Goal: Task Accomplishment & Management: Complete application form

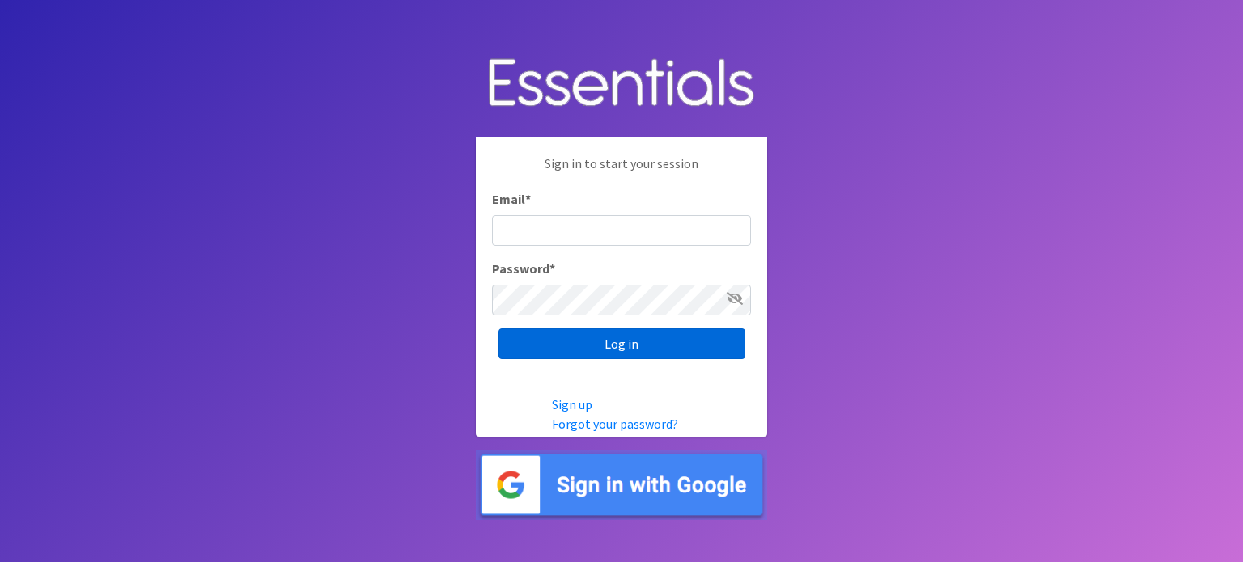
type input "[EMAIL_ADDRESS][DOMAIN_NAME]"
click at [610, 339] on input "Log in" at bounding box center [621, 344] width 247 height 31
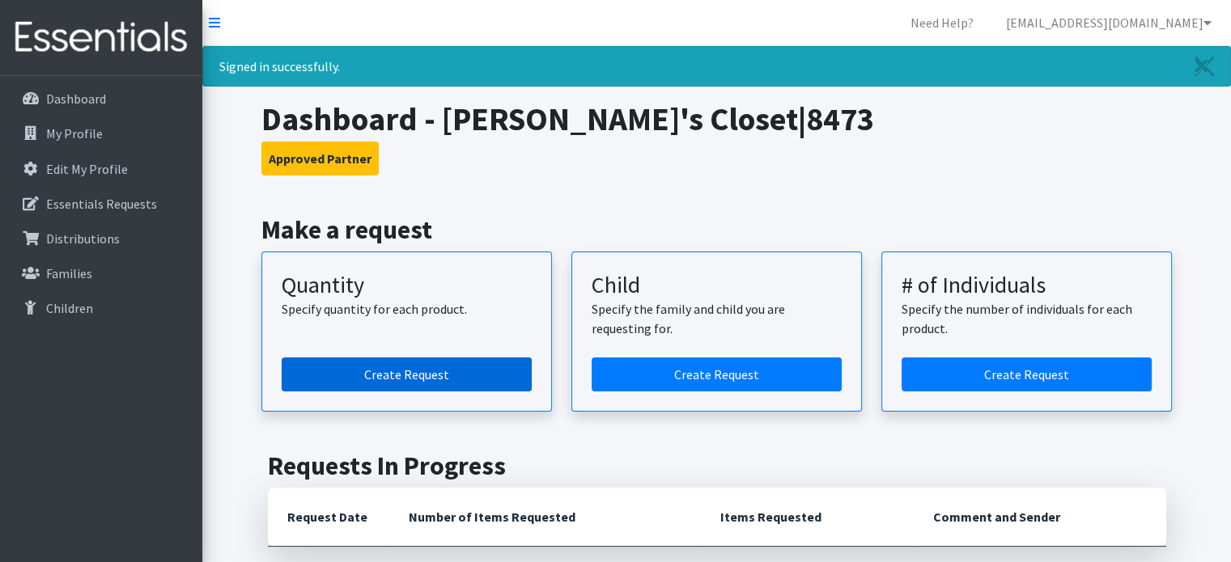
click at [473, 358] on link "Create Request" at bounding box center [407, 375] width 250 height 34
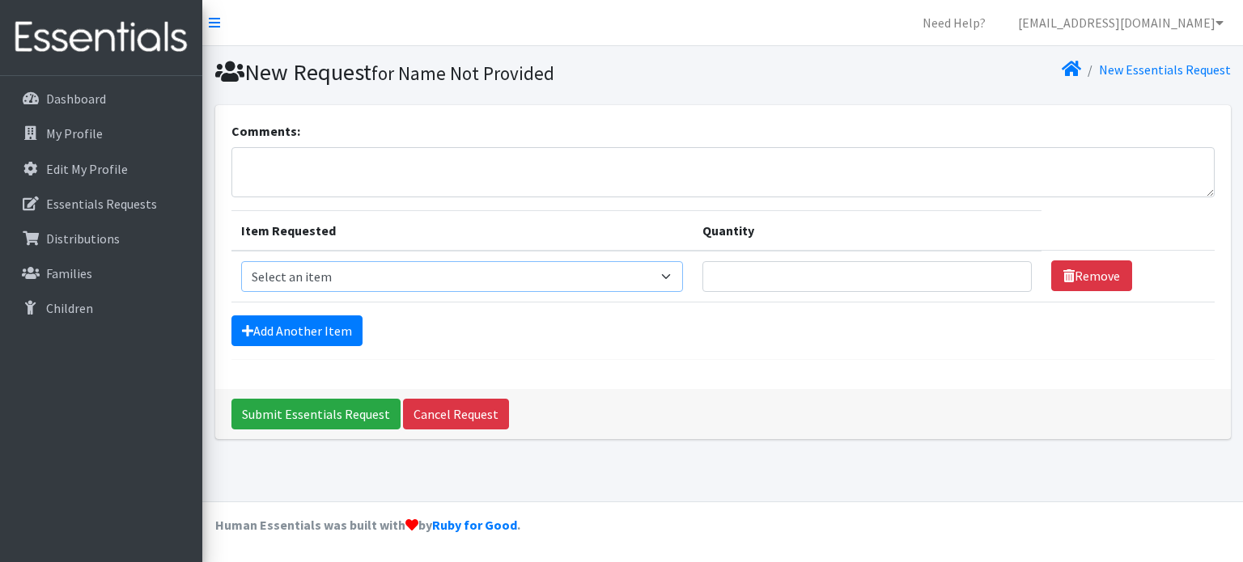
click at [670, 271] on select "Select an item Fly&Dry Potty Kit- 2T/3T Boy Fly&Dry Potty Kit- 2T/3T Girl Kids …" at bounding box center [462, 276] width 443 height 31
select select "1222"
click at [241, 261] on select "Select an item Fly&Dry Potty Kit- 2T/3T Boy Fly&Dry Potty Kit- 2T/3T Girl Kids …" at bounding box center [462, 276] width 443 height 31
click at [888, 270] on input "Quantity" at bounding box center [866, 276] width 329 height 31
type input "175"
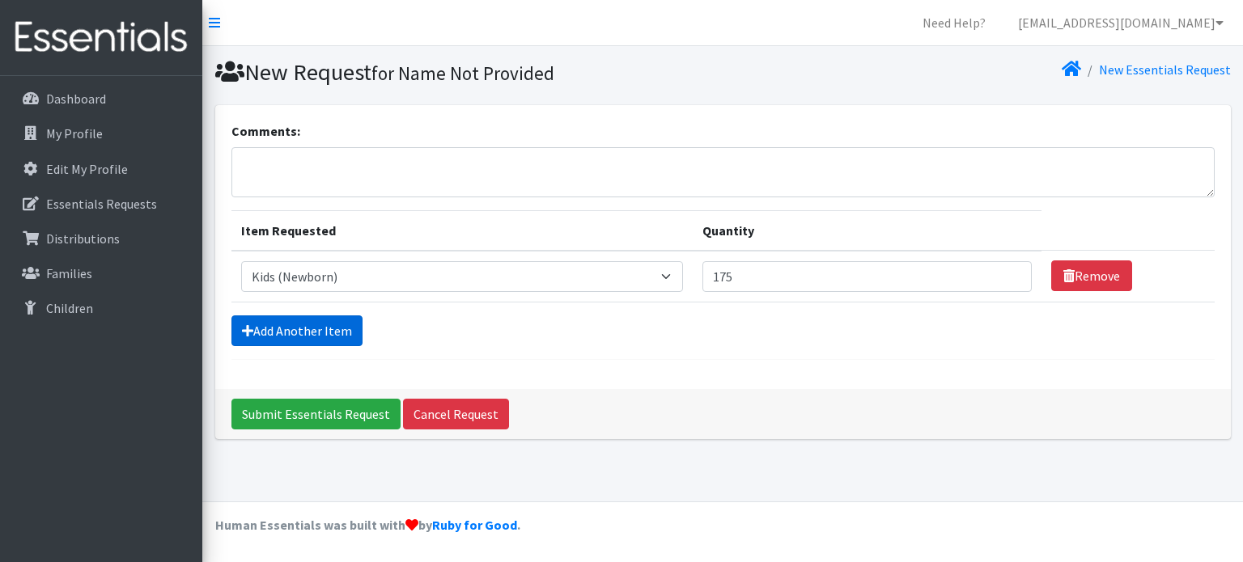
click at [333, 316] on link "Add Another Item" at bounding box center [296, 331] width 131 height 31
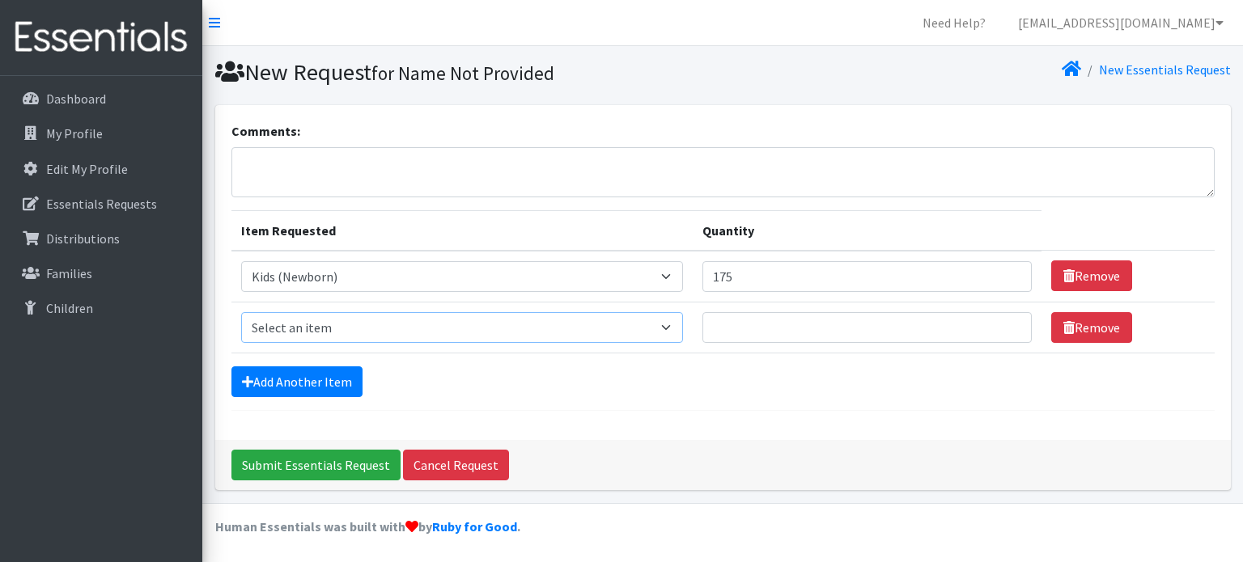
click at [670, 320] on select "Select an item Fly&Dry Potty Kit- 2T/3T Boy Fly&Dry Potty Kit- 2T/3T Girl Kids …" at bounding box center [462, 327] width 443 height 31
select select "1201"
click at [241, 312] on select "Select an item Fly&Dry Potty Kit- 2T/3T Boy Fly&Dry Potty Kit- 2T/3T Girl Kids …" at bounding box center [462, 327] width 443 height 31
click at [729, 325] on input "Quantity" at bounding box center [866, 327] width 329 height 31
type input "50"
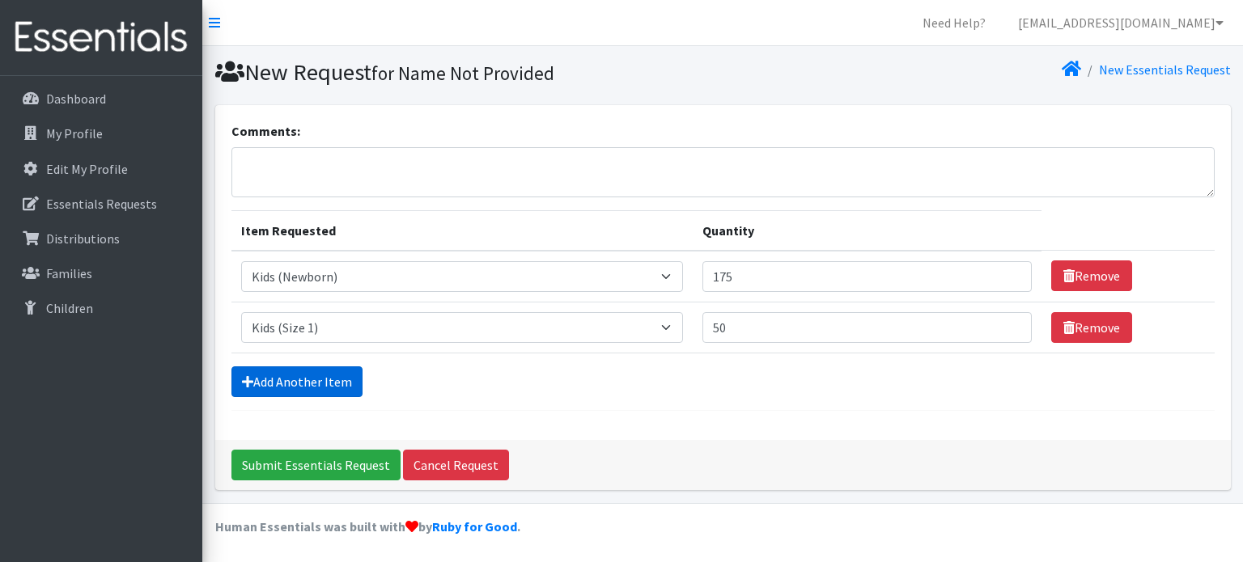
click at [341, 374] on link "Add Another Item" at bounding box center [296, 382] width 131 height 31
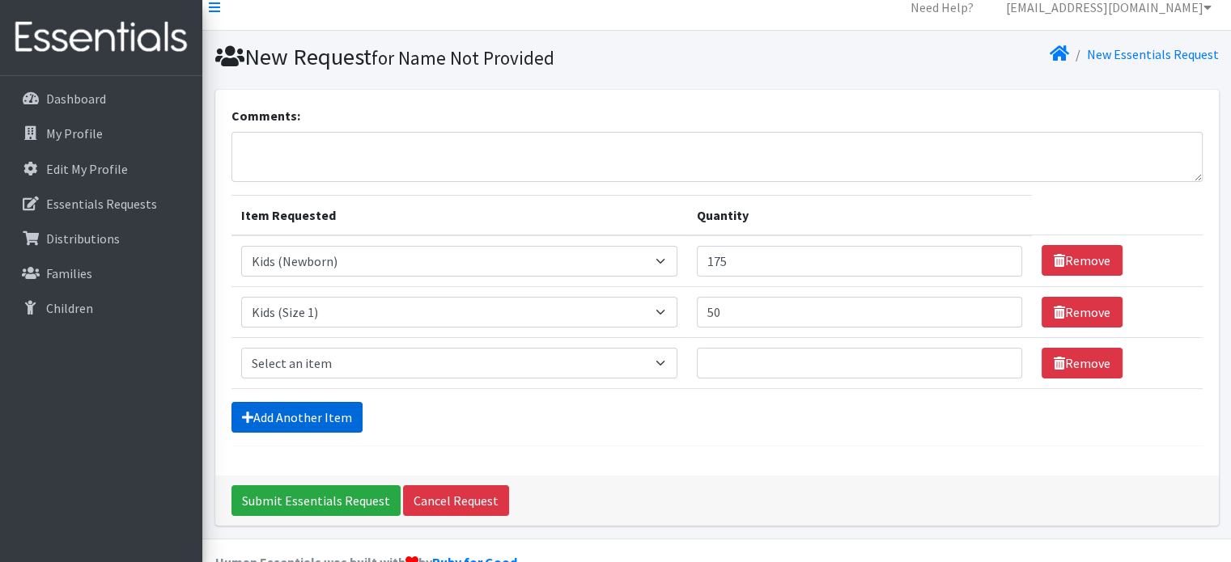
scroll to position [49, 0]
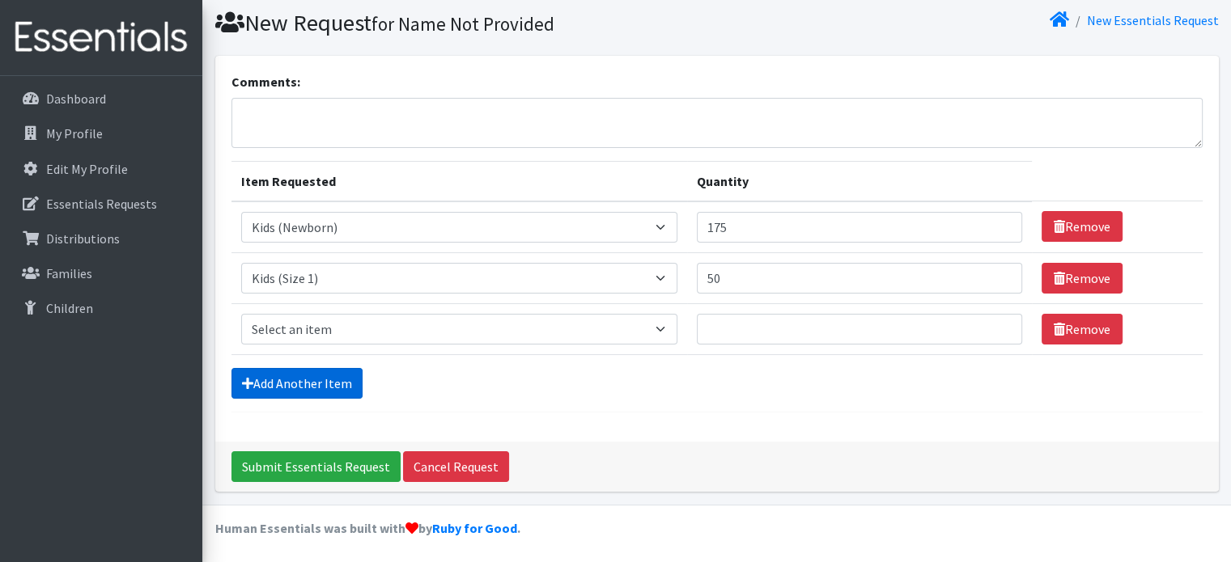
click at [666, 325] on select "Select an item Fly&Dry Potty Kit- 2T/3T Boy Fly&Dry Potty Kit- 2T/3T Girl Kids …" at bounding box center [459, 329] width 437 height 31
select select "1202"
click at [241, 314] on select "Select an item Fly&Dry Potty Kit- 2T/3T Boy Fly&Dry Potty Kit- 2T/3T Girl Kids …" at bounding box center [459, 329] width 437 height 31
click at [723, 326] on input "Quantity" at bounding box center [859, 329] width 325 height 31
type input "200"
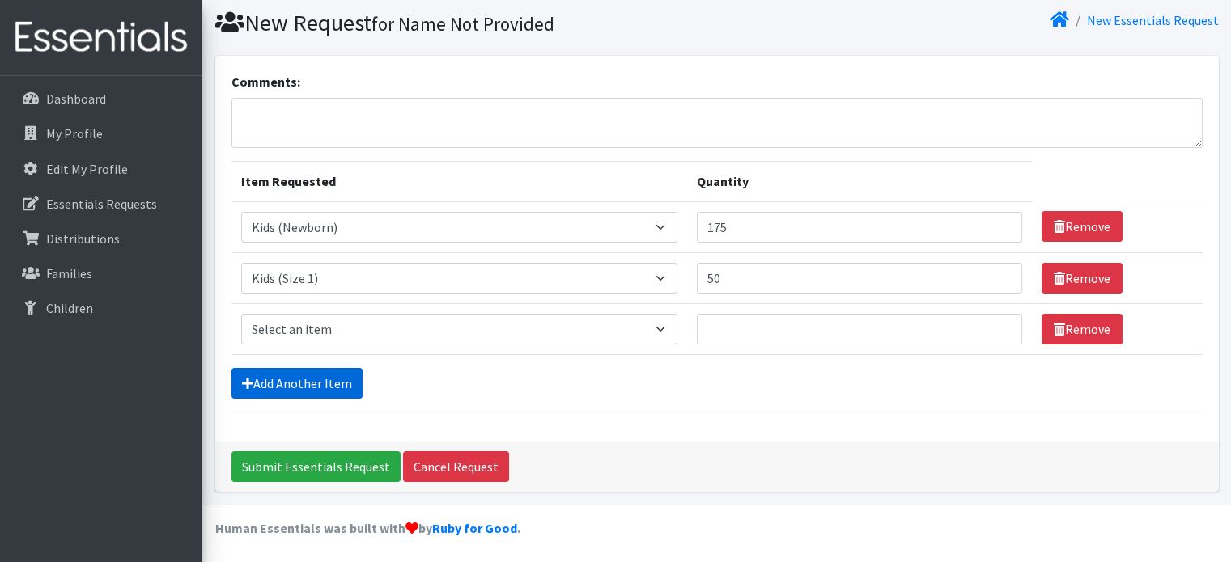
click at [288, 375] on link "Add Another Item" at bounding box center [296, 383] width 131 height 31
click select "Select an item Fly&Dry Potty Kit- 2T/3T Boy Fly&Dry Potty Kit- 2T/3T Girl Kids …"
select select "1221"
click select "Select an item Fly&Dry Potty Kit- 2T/3T Boy Fly&Dry Potty Kit- 2T/3T Girl Kids …"
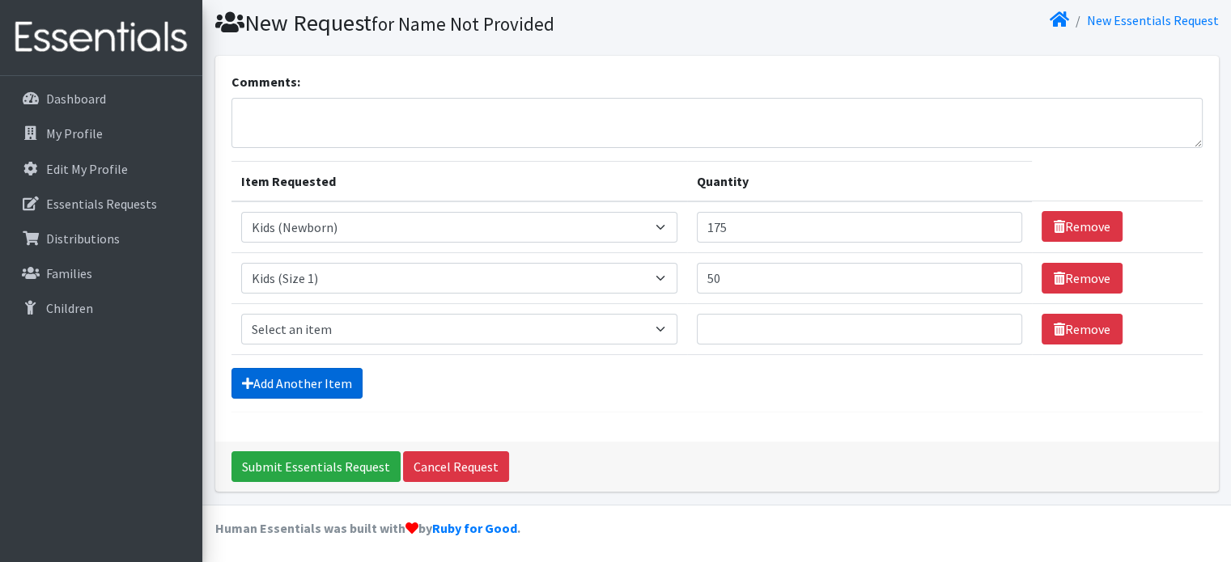
click input "Quantity"
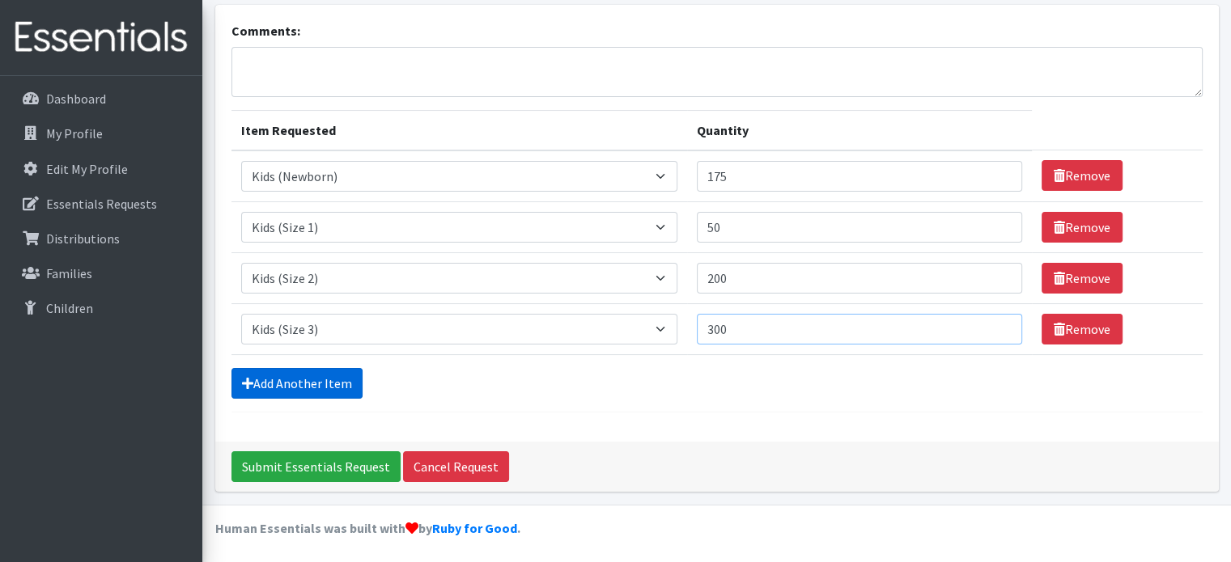
type input "300"
click at [330, 371] on link "Add Another Item" at bounding box center [296, 383] width 131 height 31
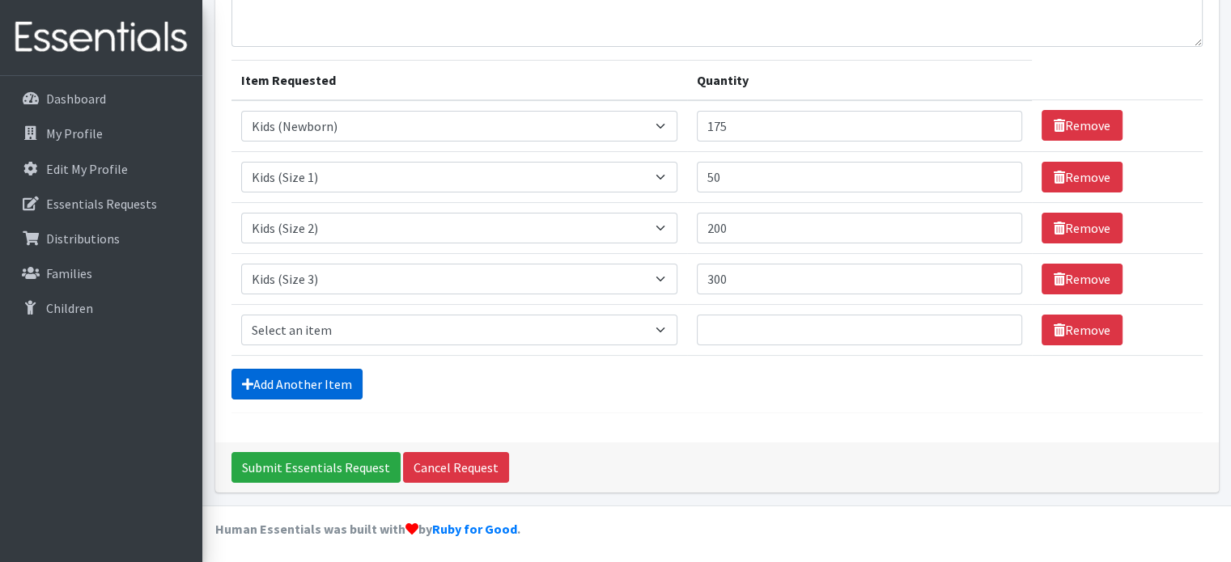
scroll to position [151, 0]
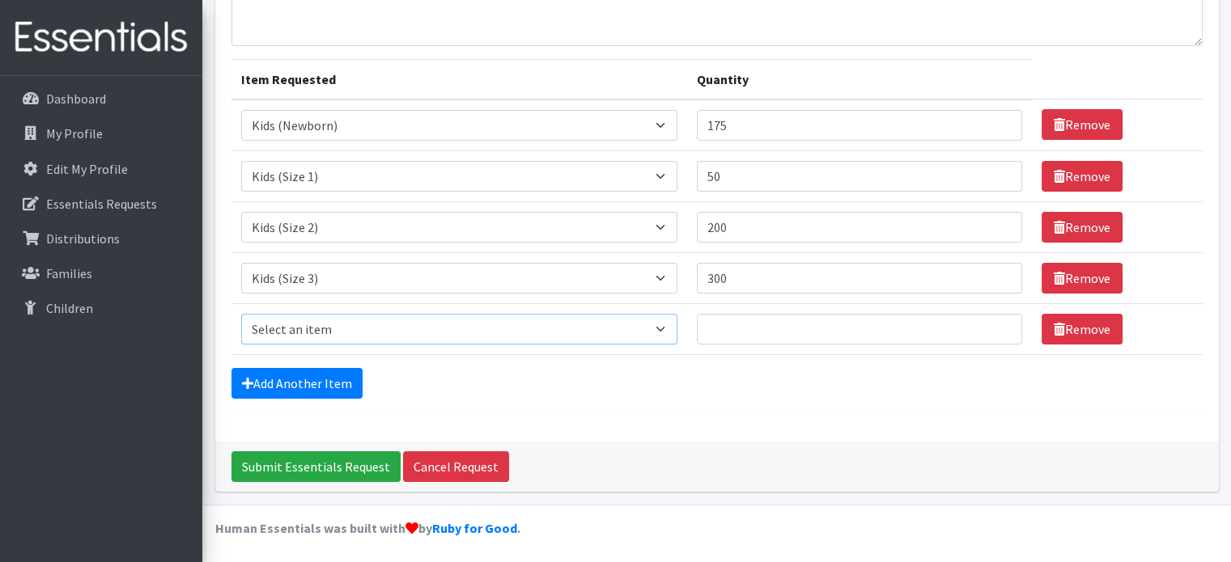
click at [660, 324] on select "Select an item Fly&Dry Potty Kit- 2T/3T Boy Fly&Dry Potty Kit- 2T/3T Girl Kids …" at bounding box center [459, 329] width 437 height 31
select select "1213"
click at [241, 314] on select "Select an item Fly&Dry Potty Kit- 2T/3T Boy Fly&Dry Potty Kit- 2T/3T Girl Kids …" at bounding box center [459, 329] width 437 height 31
click at [732, 326] on input "Quantity" at bounding box center [859, 329] width 325 height 31
type input "700"
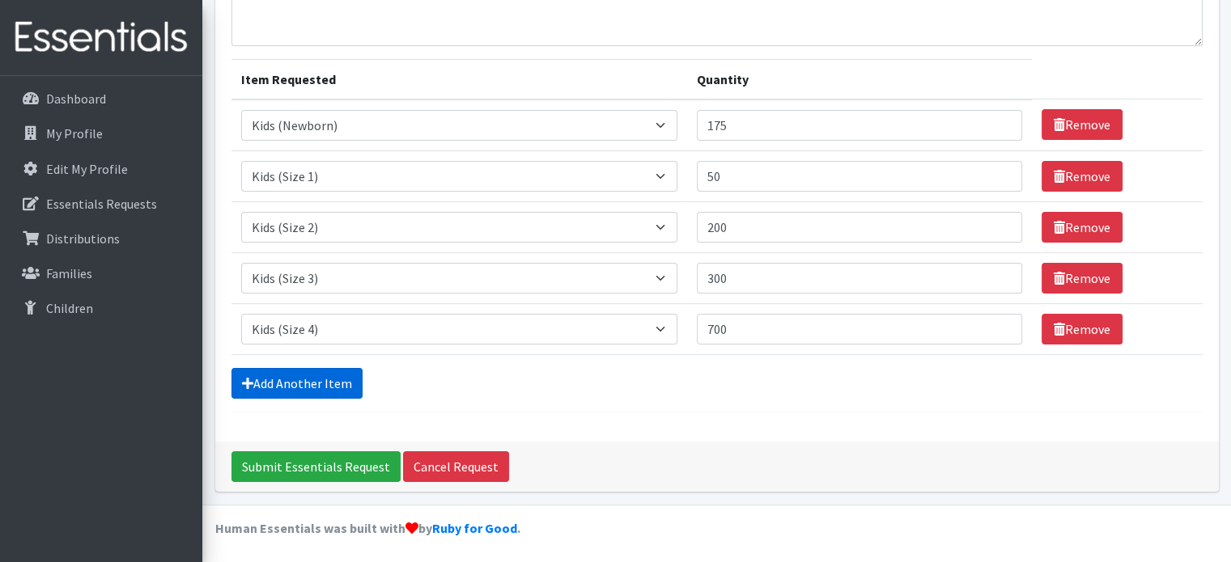
click at [337, 371] on link "Add Another Item" at bounding box center [296, 383] width 131 height 31
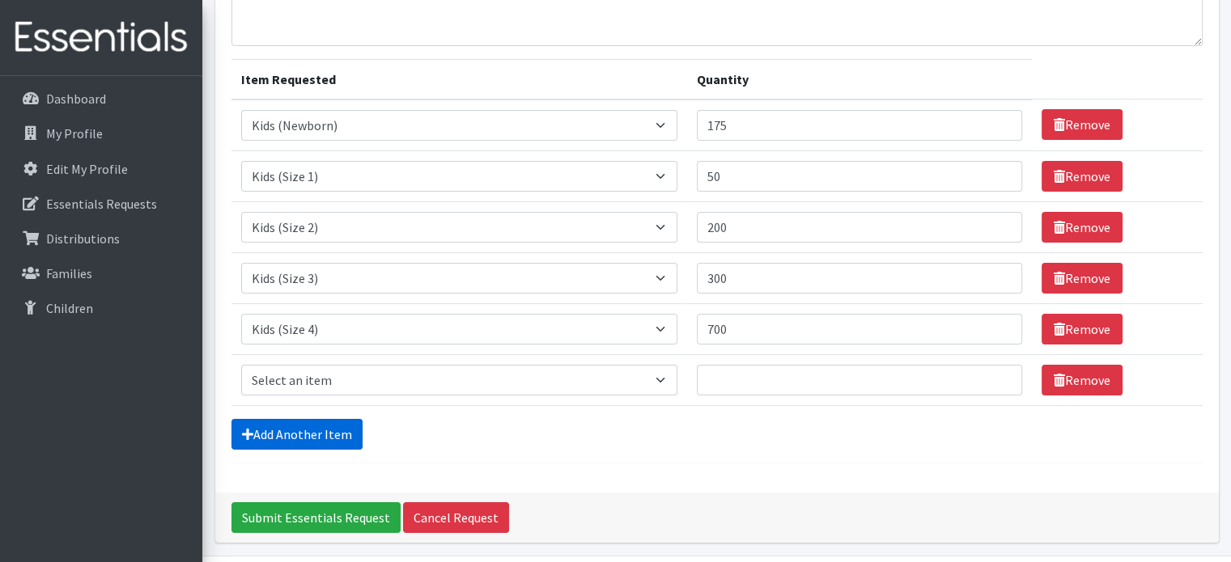
scroll to position [202, 0]
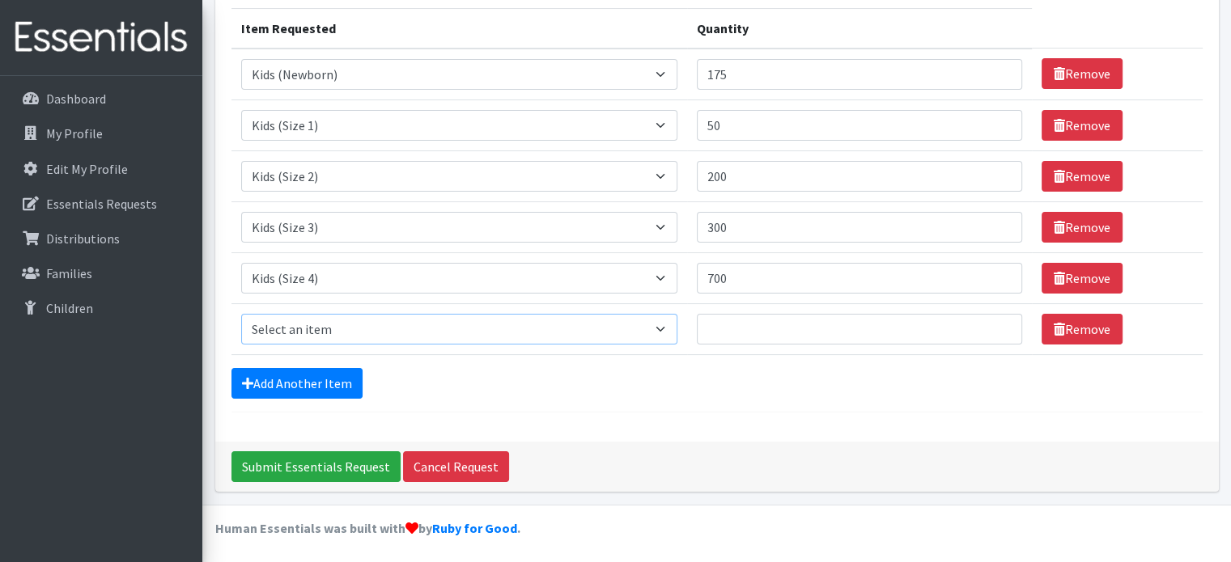
click at [319, 319] on select "Select an item Fly&Dry Potty Kit- 2T/3T Boy Fly&Dry Potty Kit- 2T/3T Girl Kids …" at bounding box center [459, 329] width 437 height 31
select select "1214"
click at [241, 314] on select "Select an item Fly&Dry Potty Kit- 2T/3T Boy Fly&Dry Potty Kit- 2T/3T Girl Kids …" at bounding box center [459, 329] width 437 height 31
click at [732, 321] on input "Quantity" at bounding box center [859, 329] width 325 height 31
type input "1225"
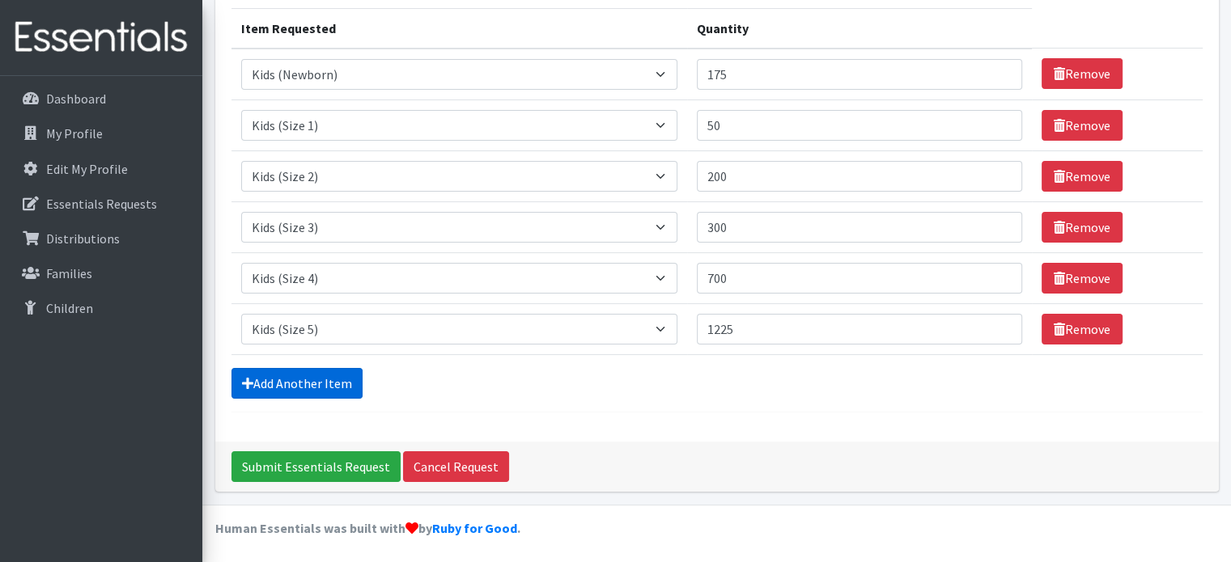
click at [343, 374] on link "Add Another Item" at bounding box center [296, 383] width 131 height 31
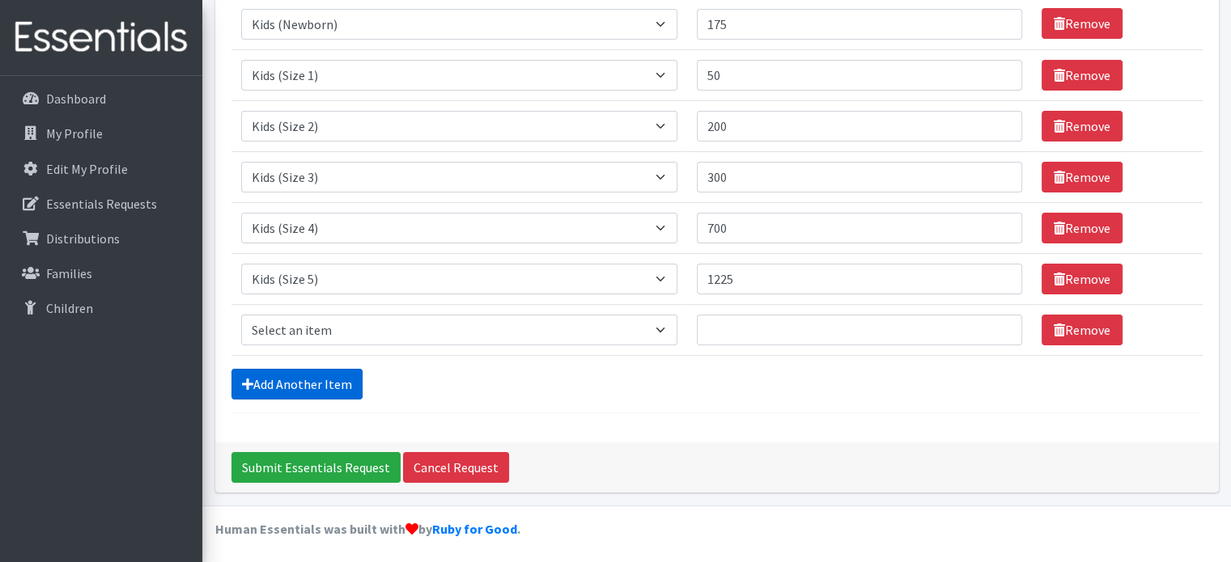
scroll to position [252, 0]
click at [666, 326] on select "Select an item Fly&Dry Potty Kit- 2T/3T Boy Fly&Dry Potty Kit- 2T/3T Girl Kids …" at bounding box center [459, 330] width 437 height 31
select select "1216"
click at [241, 315] on select "Select an item Fly&Dry Potty Kit- 2T/3T Boy Fly&Dry Potty Kit- 2T/3T Girl Kids …" at bounding box center [459, 330] width 437 height 31
drag, startPoint x: 740, startPoint y: 328, endPoint x: 727, endPoint y: 323, distance: 13.1
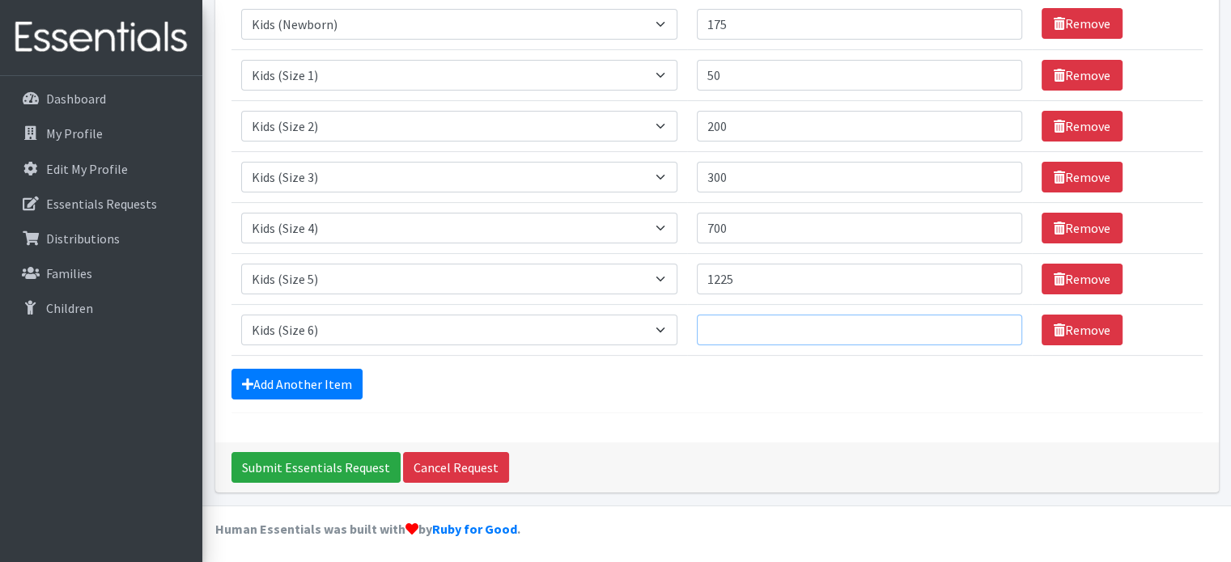
click at [740, 326] on input "Quantity" at bounding box center [859, 330] width 325 height 31
type input "1350"
click at [346, 376] on link "Add Another Item" at bounding box center [296, 384] width 131 height 31
click at [663, 324] on select "Select an item Fly&Dry Potty Kit- 2T/3T Boy Fly&Dry Potty Kit- 2T/3T Girl Kids …" at bounding box center [459, 329] width 437 height 31
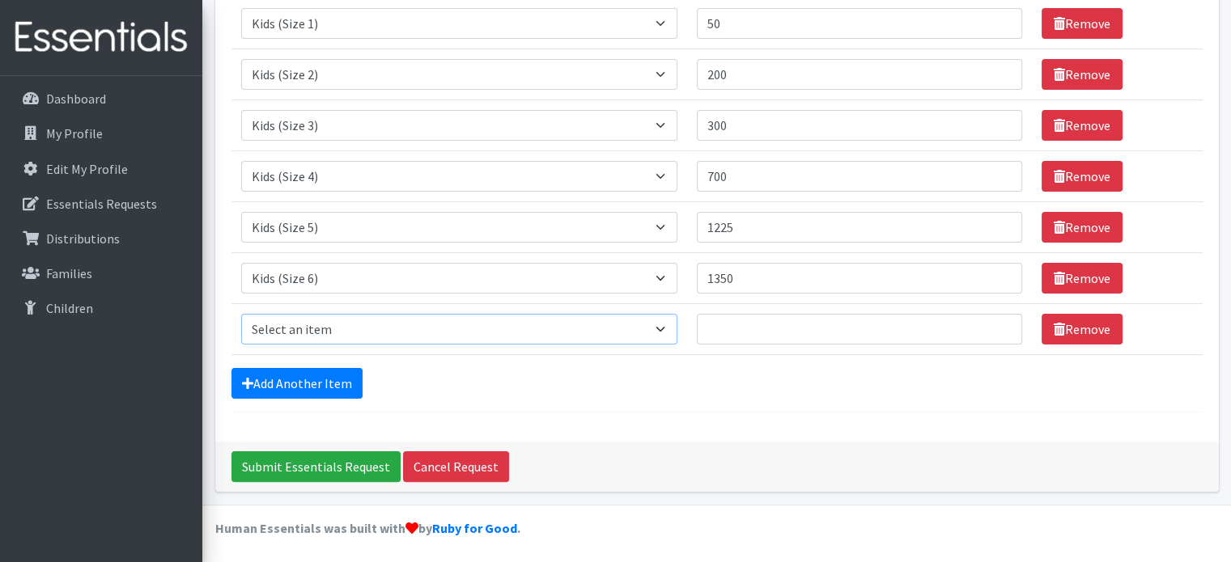
select select "15347"
click at [241, 314] on select "Select an item Fly&Dry Potty Kit- 2T/3T Boy Fly&Dry Potty Kit- 2T/3T Girl Kids …" at bounding box center [459, 329] width 437 height 31
click at [735, 328] on input "Quantity" at bounding box center [859, 329] width 325 height 31
type input "4"
click at [670, 383] on div "Add Another Item" at bounding box center [716, 383] width 971 height 31
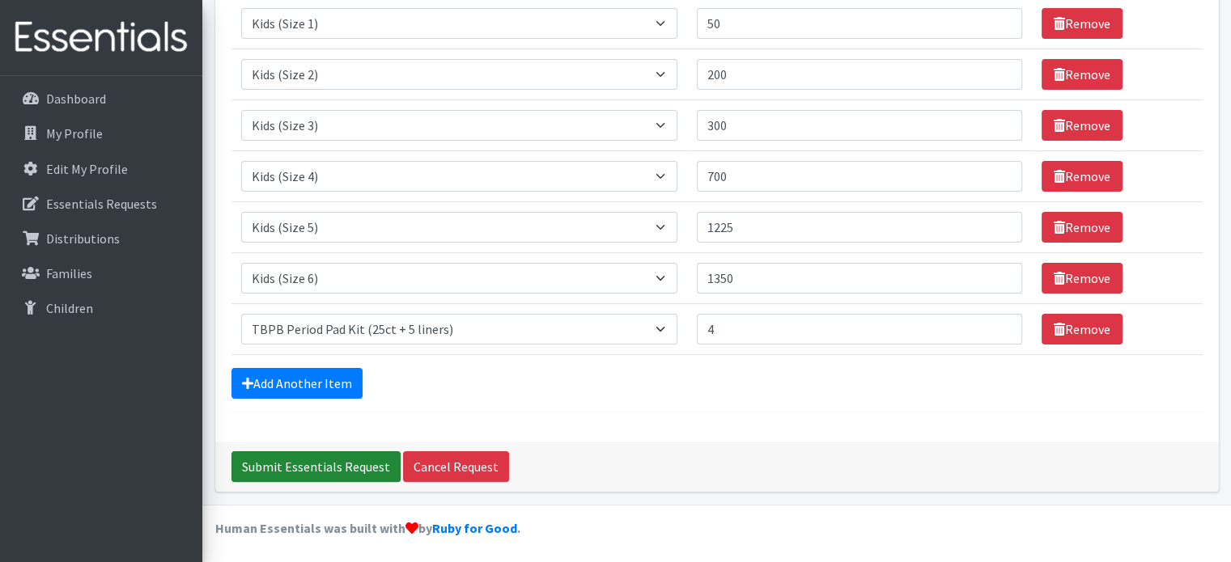
click at [341, 457] on input "Submit Essentials Request" at bounding box center [315, 467] width 169 height 31
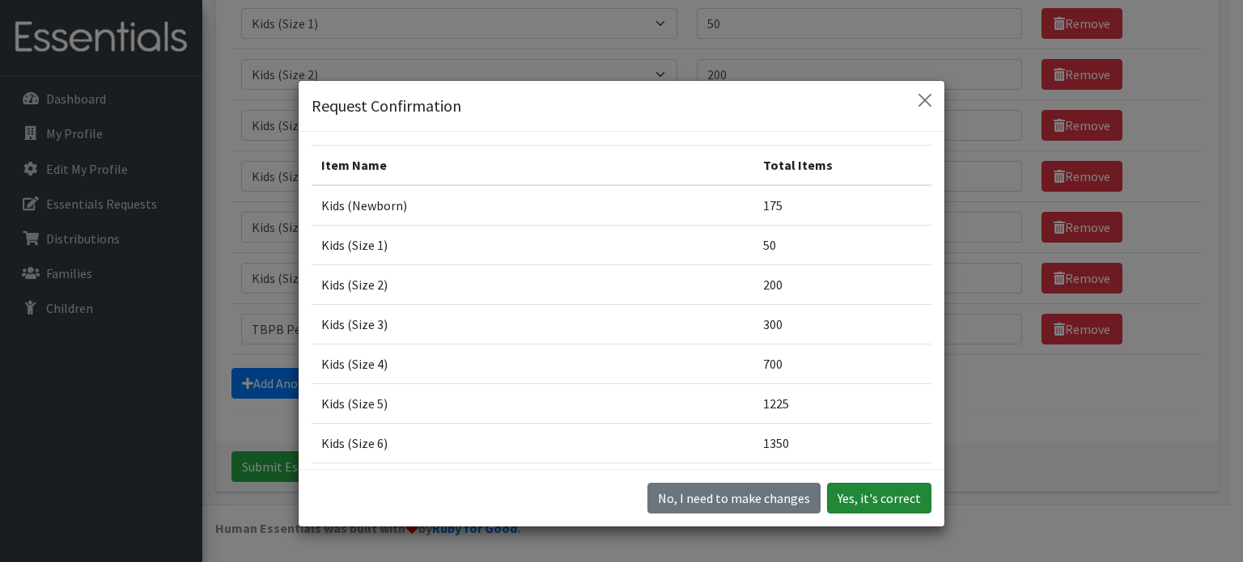
click at [882, 494] on button "Yes, it's correct" at bounding box center [879, 498] width 104 height 31
